Goal: Find specific page/section: Find specific page/section

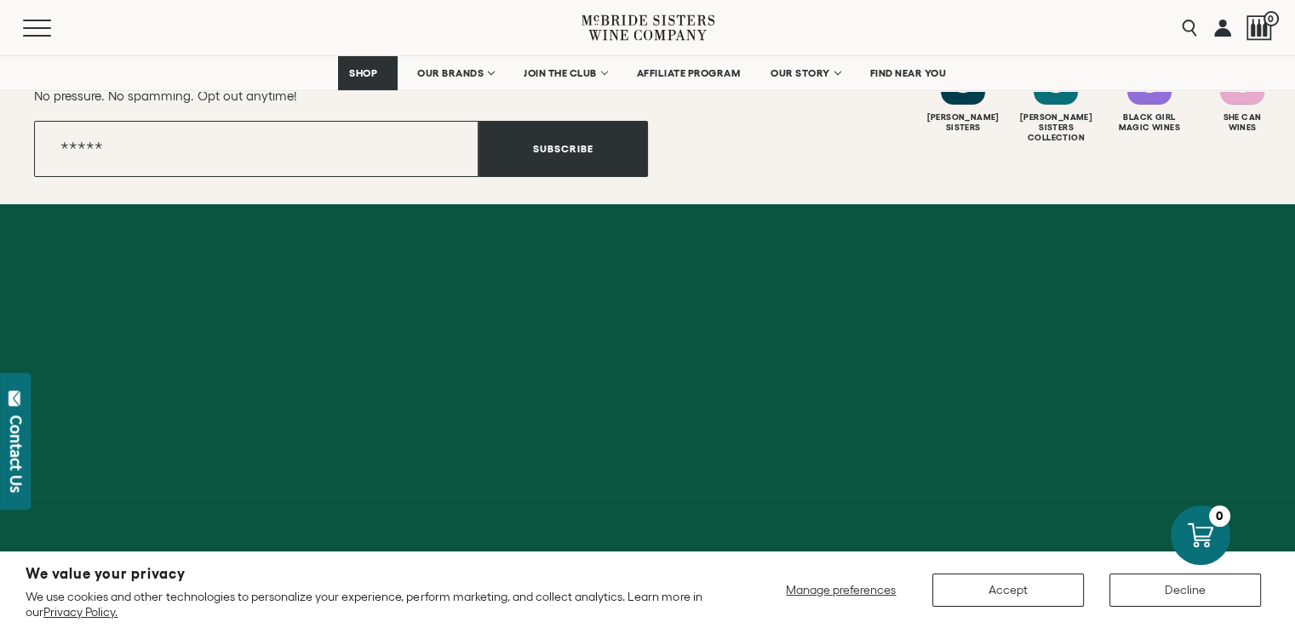
scroll to position [6408, 0]
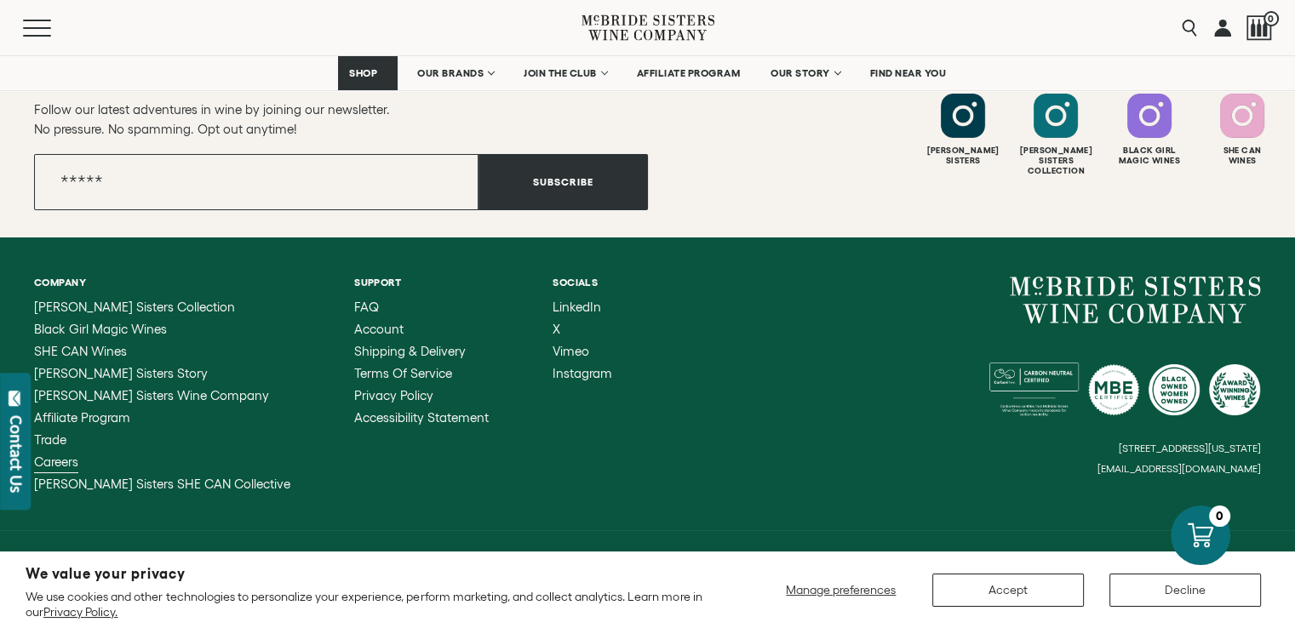
click at [51, 455] on span "Careers" at bounding box center [56, 462] width 44 height 14
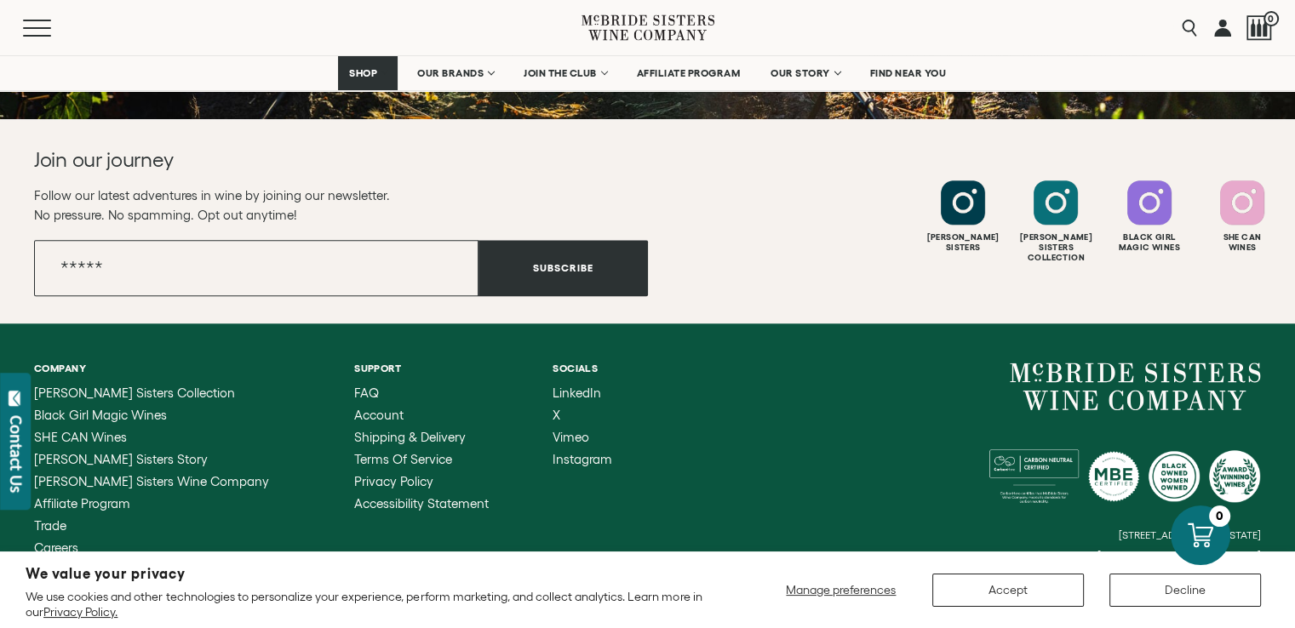
scroll to position [1715, 0]
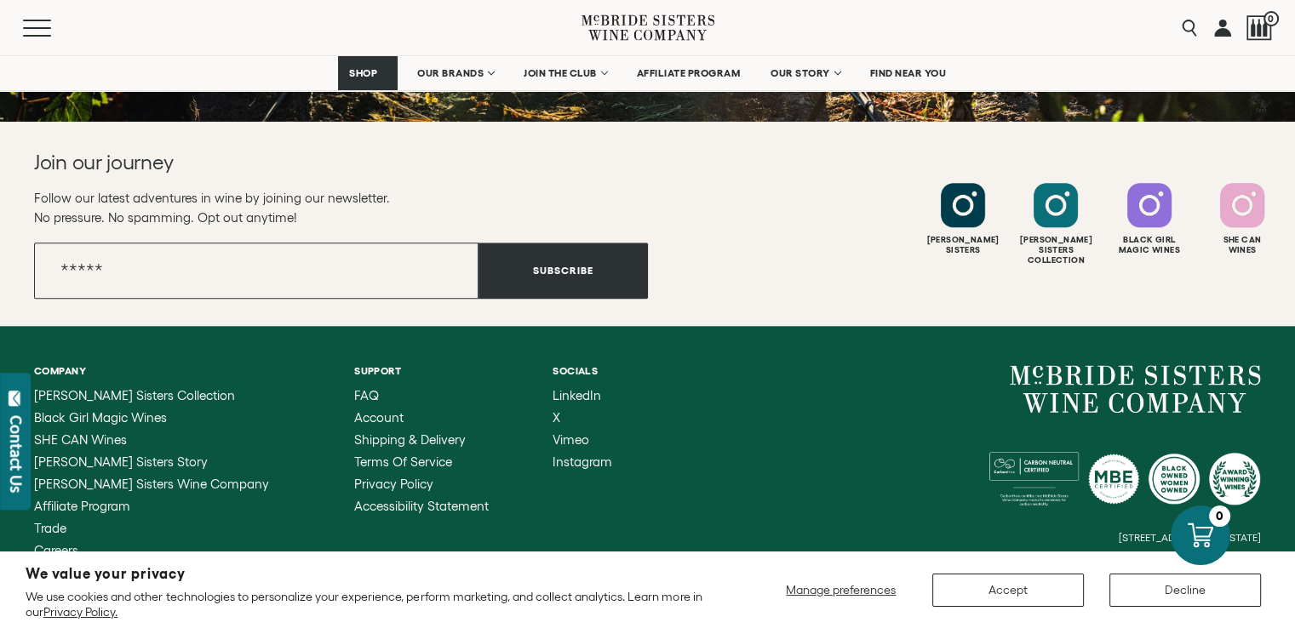
click at [1291, 478] on div "Company McBride Sisters Collection Black Girl Magic Wines SHE CAN Wines McBride…" at bounding box center [647, 472] width 1295 height 293
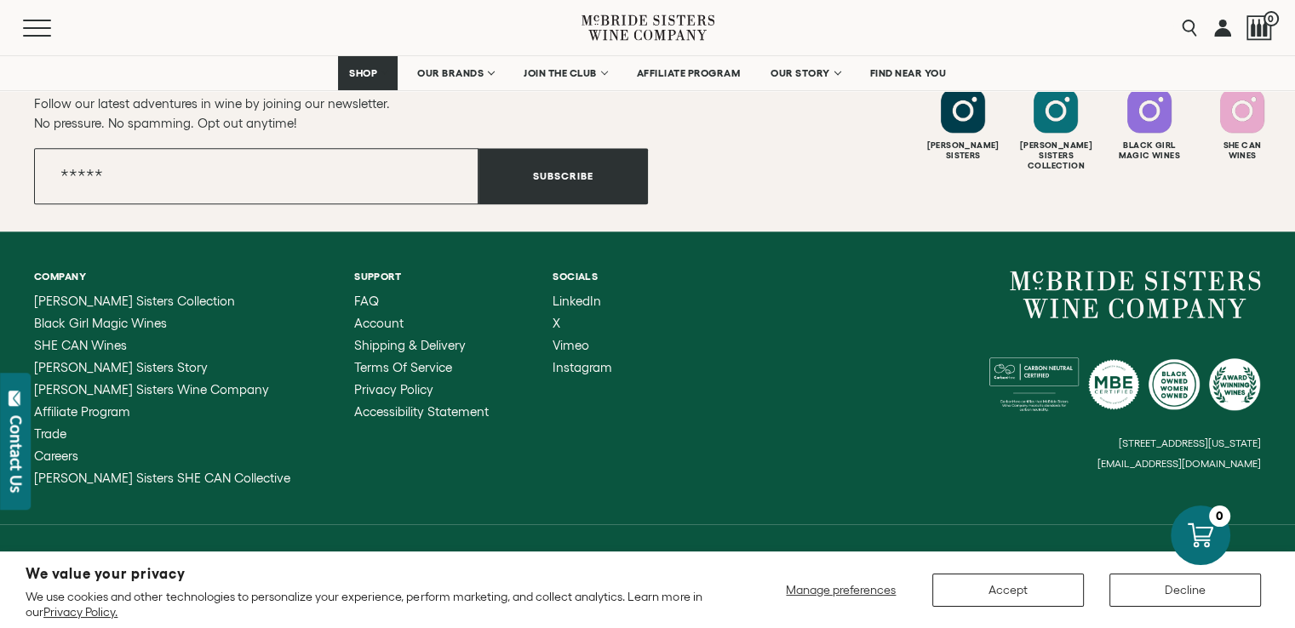
scroll to position [1829, 0]
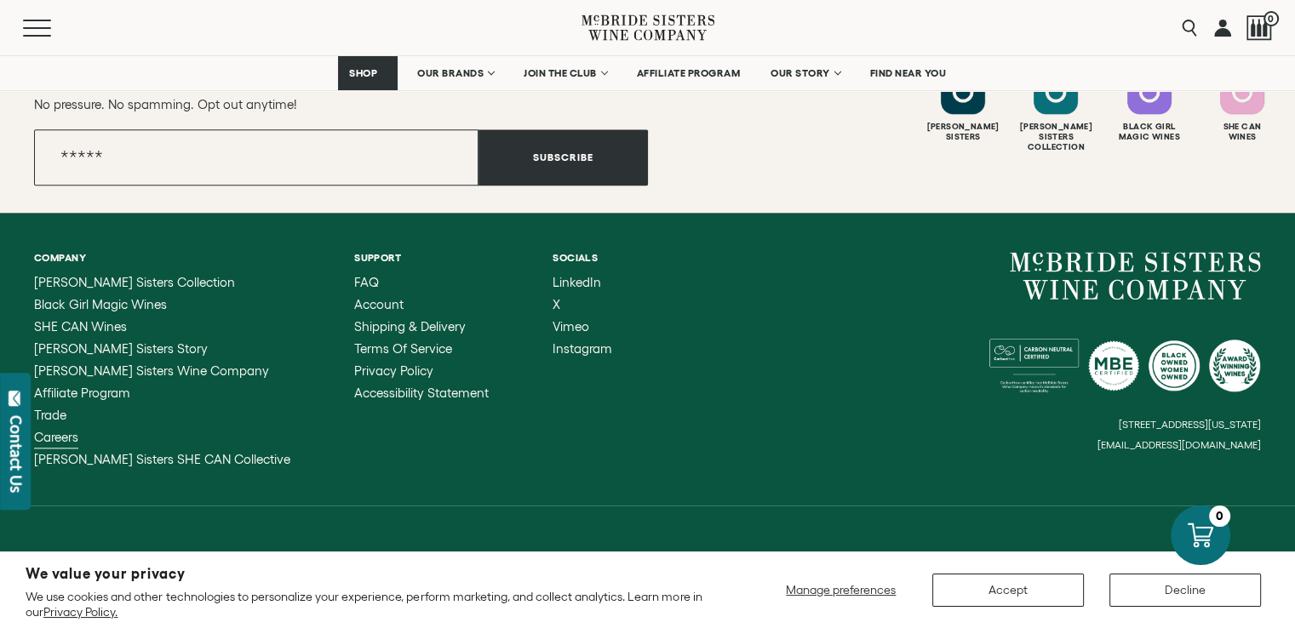
click at [48, 439] on span "Careers" at bounding box center [56, 437] width 44 height 14
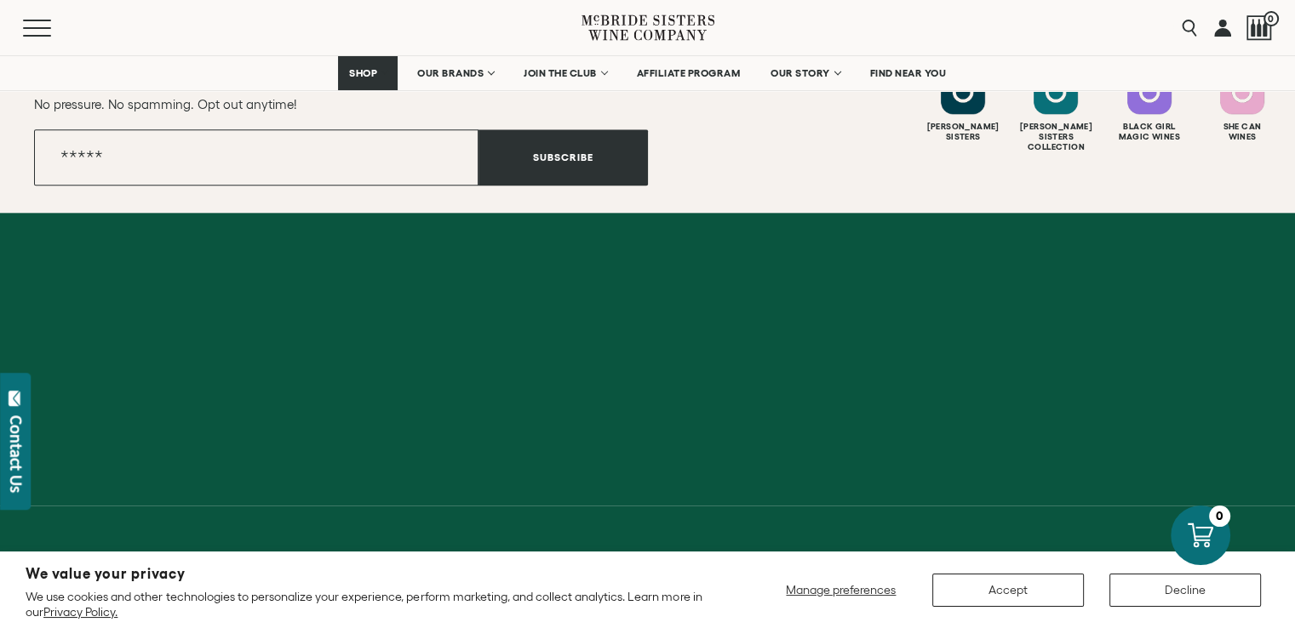
scroll to position [1327, 0]
